Goal: Information Seeking & Learning: Learn about a topic

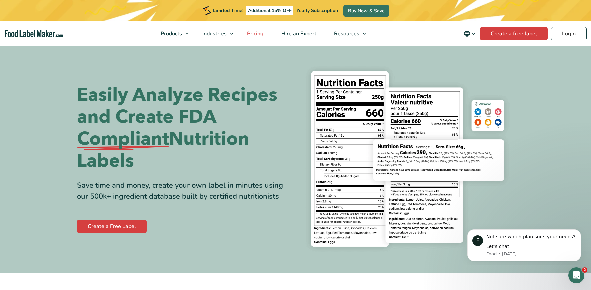
click at [259, 36] on span "Pricing" at bounding box center [254, 33] width 19 height 7
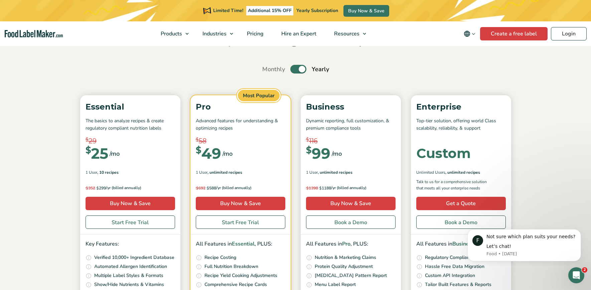
scroll to position [28, 0]
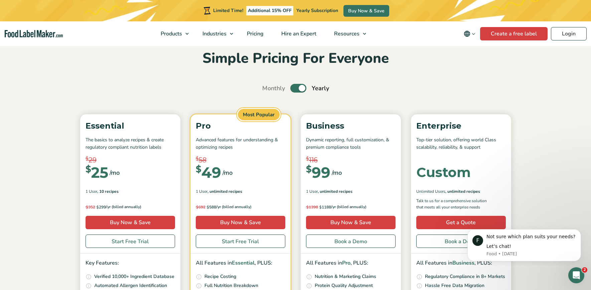
click at [293, 89] on label "Toggle" at bounding box center [299, 88] width 16 height 9
click at [268, 89] on input "Toggle" at bounding box center [266, 88] width 4 height 4
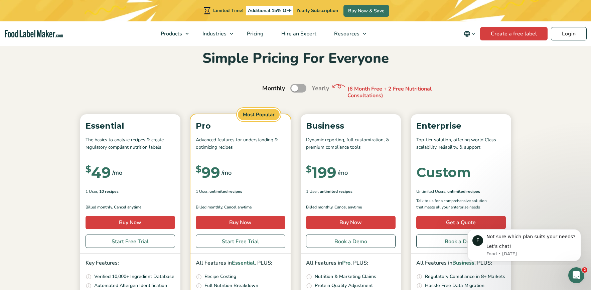
click at [293, 89] on label "Toggle" at bounding box center [299, 88] width 16 height 9
click at [268, 89] on input "Toggle" at bounding box center [266, 88] width 4 height 4
checkbox input "true"
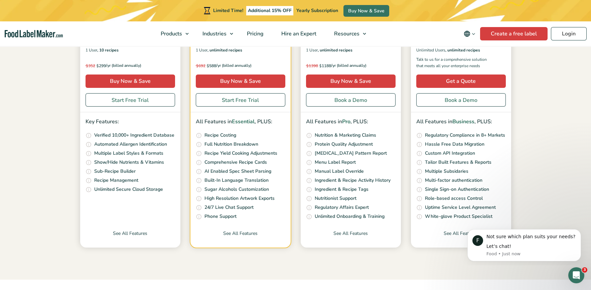
scroll to position [170, 0]
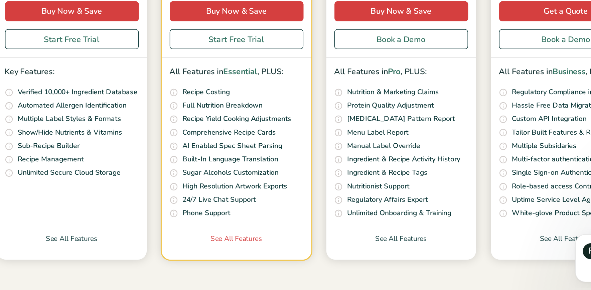
click at [235, 231] on link "See All Features" at bounding box center [241, 238] width 100 height 18
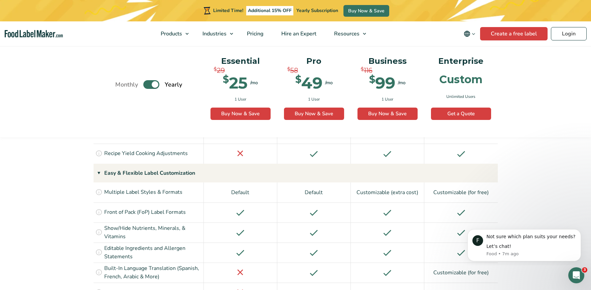
scroll to position [678, 0]
click at [307, 38] on link "Hire an Expert" at bounding box center [298, 33] width 51 height 25
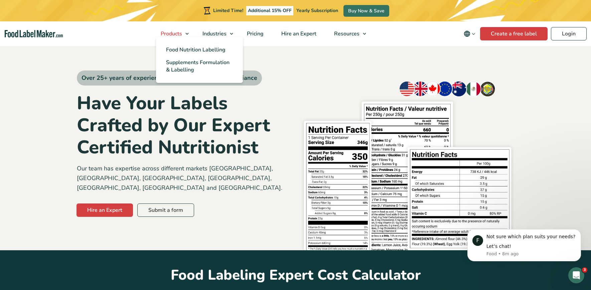
click at [175, 33] on span "Products" at bounding box center [171, 33] width 24 height 7
click at [177, 46] on span "Food Nutrition Labelling" at bounding box center [196, 49] width 60 height 7
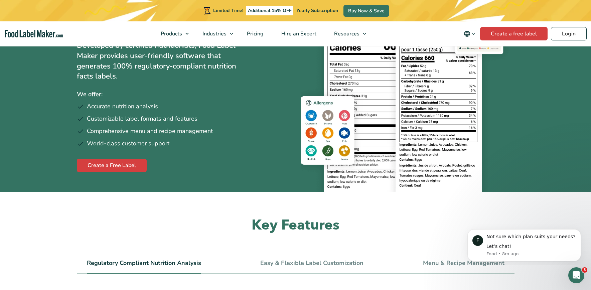
scroll to position [65, 0]
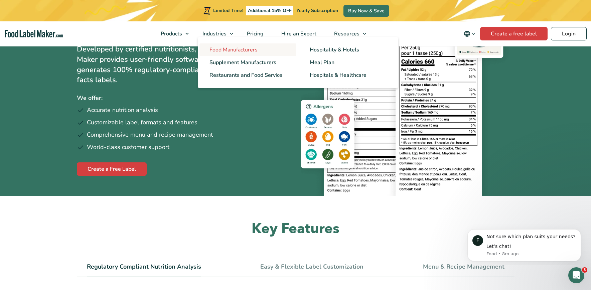
click at [231, 50] on span "Food Manufacturers" at bounding box center [234, 49] width 48 height 7
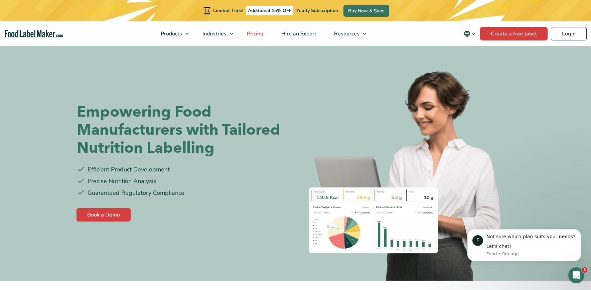
click at [261, 32] on span "Pricing" at bounding box center [254, 33] width 19 height 7
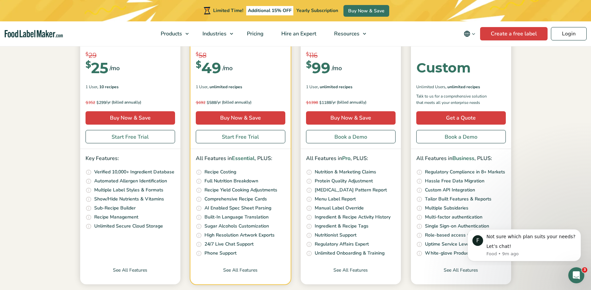
scroll to position [129, 0]
